Goal: Information Seeking & Learning: Learn about a topic

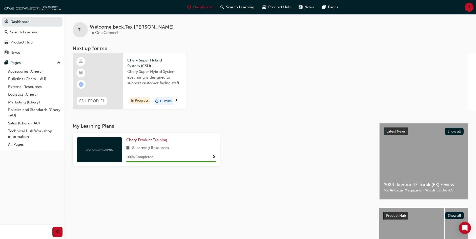
click at [177, 100] on span "next-icon" at bounding box center [176, 100] width 4 height 5
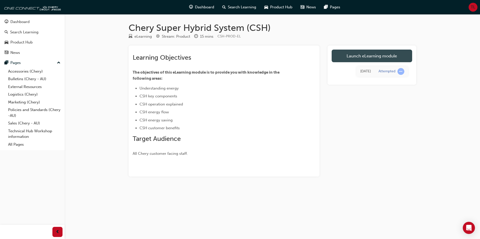
click at [354, 55] on link "Launch eLearning module" at bounding box center [372, 56] width 80 height 13
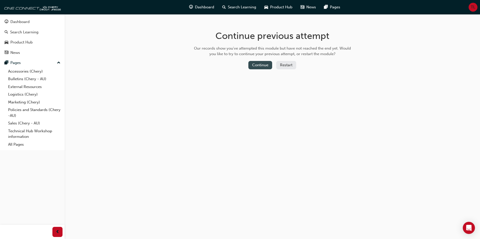
click at [264, 65] on button "Continue" at bounding box center [260, 65] width 24 height 8
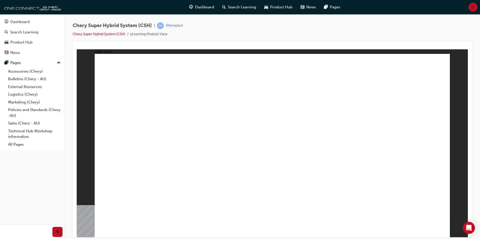
radio input "true"
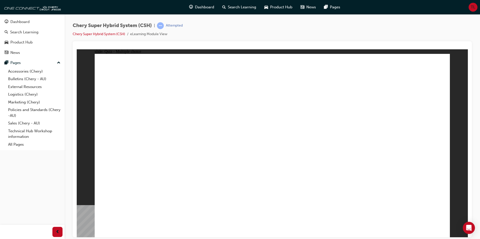
radio input "true"
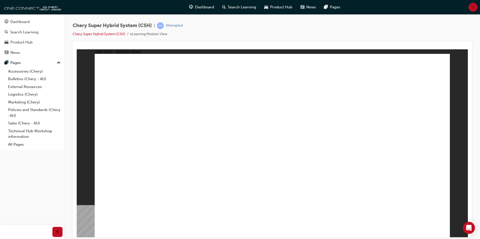
radio input "true"
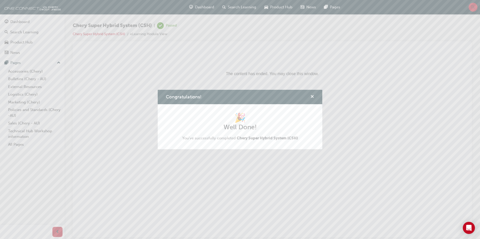
click at [313, 97] on span "cross-icon" at bounding box center [312, 97] width 4 height 5
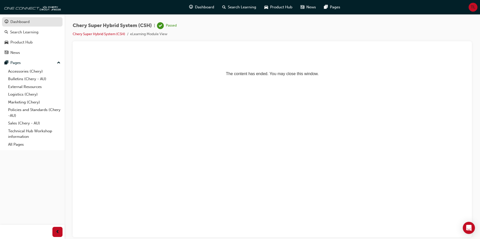
click at [36, 24] on div "Dashboard" at bounding box center [32, 22] width 55 height 6
